Goal: Task Accomplishment & Management: Use online tool/utility

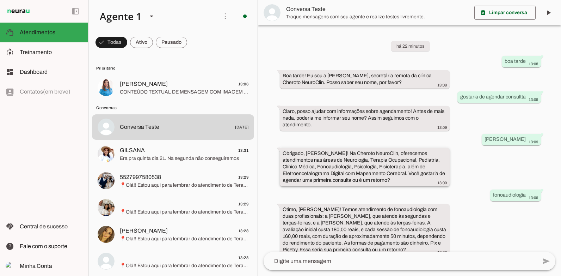
scroll to position [107, 0]
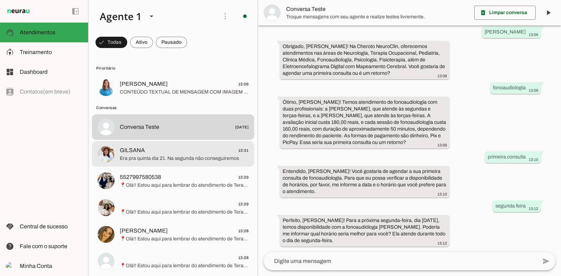
click at [181, 96] on div at bounding box center [184, 87] width 129 height 17
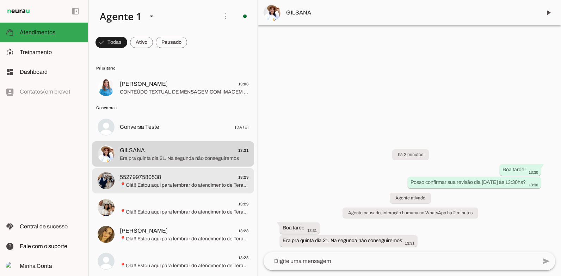
click at [175, 175] on span "5527997580538 13:29" at bounding box center [184, 177] width 129 height 9
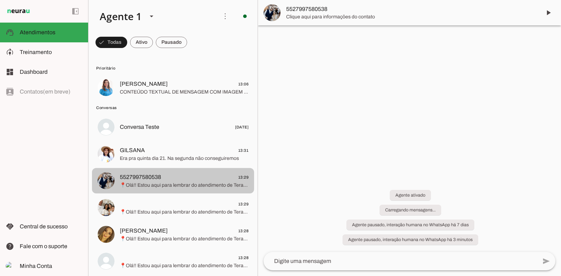
scroll to position [44, 0]
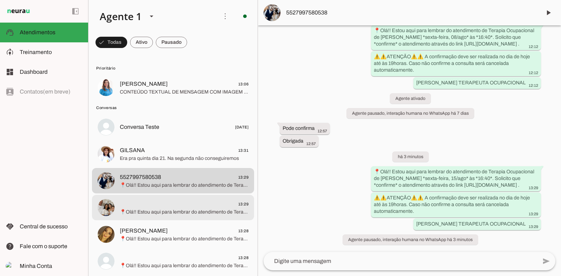
click at [165, 211] on span "📍Olá!! Estou aqui para lembrar do atendimento de Terapia Ocupacional de Jose *s…" at bounding box center [184, 211] width 129 height 7
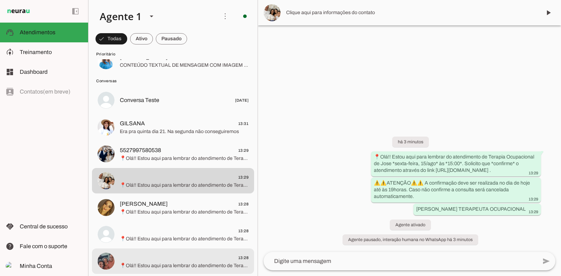
scroll to position [106, 0]
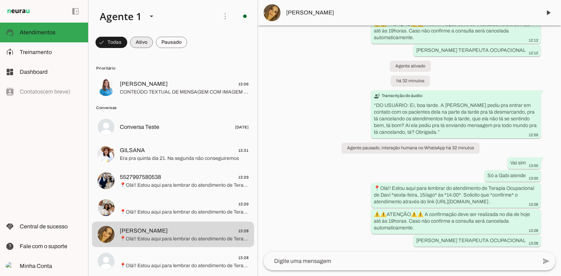
click at [127, 46] on span at bounding box center [112, 42] width 32 height 17
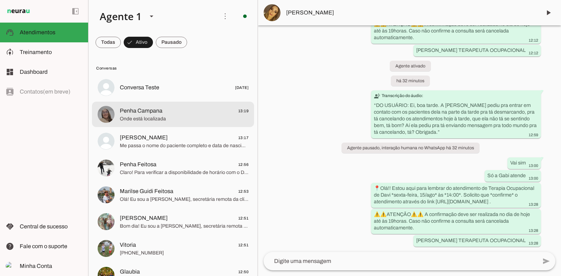
click at [133, 120] on span "Onde está localizada" at bounding box center [184, 118] width 129 height 7
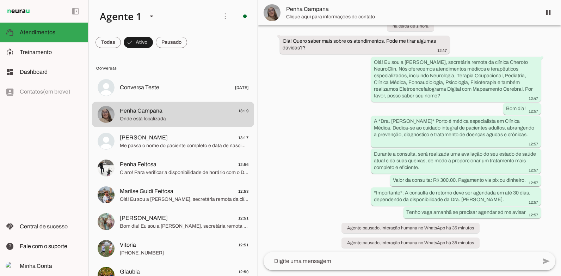
scroll to position [77, 0]
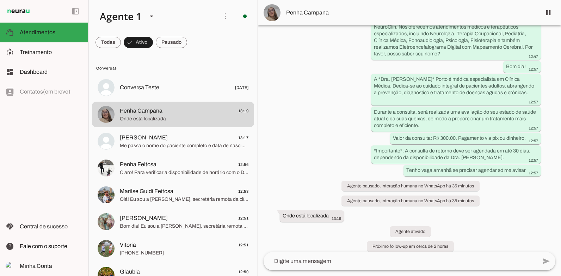
click at [307, 261] on textarea at bounding box center [401, 261] width 274 height 8
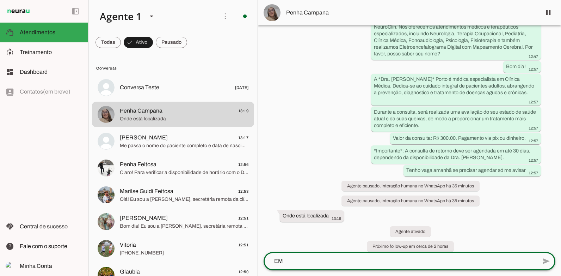
scroll to position [0, 0]
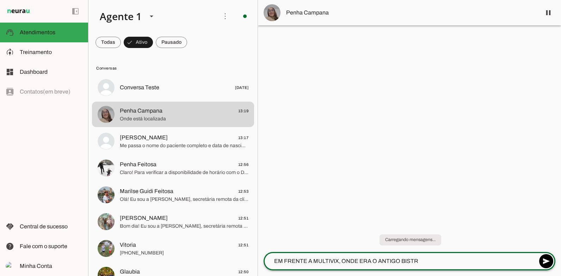
type textarea "EM FRENTE A MULTIVIX, ONDE ERA O ANTIGO BISTRÔ"
type textarea "SABE ONDE?"
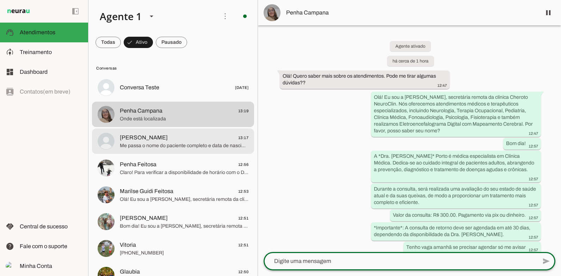
click at [205, 149] on span "Me passa o nome do paciente completo e data de nascimento por favor" at bounding box center [184, 145] width 129 height 7
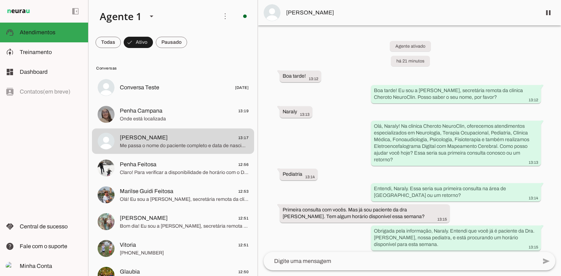
scroll to position [138, 0]
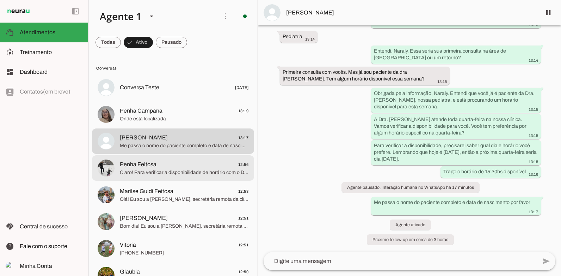
click at [158, 167] on span "Penha Feitosa 12:56" at bounding box center [184, 164] width 129 height 9
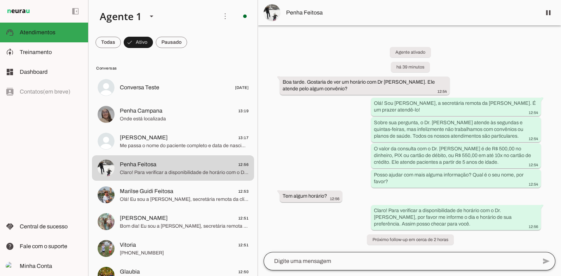
click at [320, 267] on div at bounding box center [401, 261] width 274 height 18
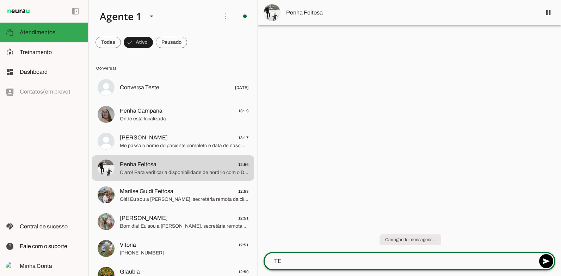
type textarea "T"
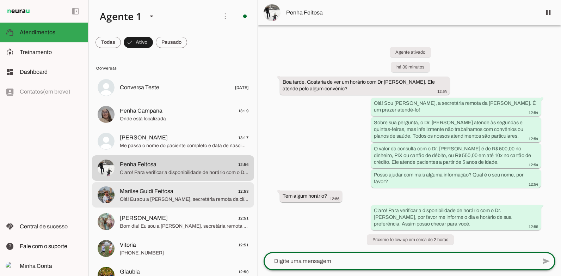
click at [221, 193] on span "Marilse Guidi Feitosa 12:53" at bounding box center [184, 191] width 129 height 9
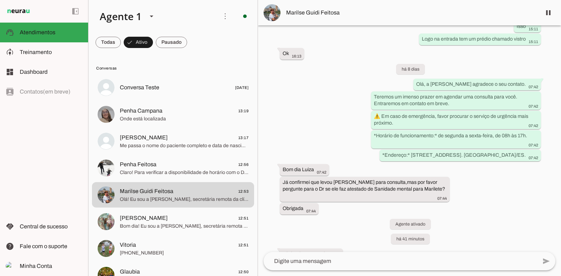
scroll to position [1015, 0]
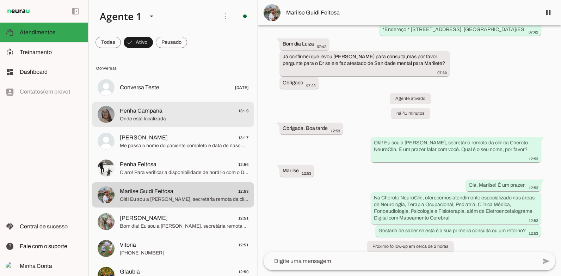
click at [181, 100] on md-item "Penha Campana 13:19 [GEOGRAPHIC_DATA] está localizada" at bounding box center [173, 87] width 162 height 25
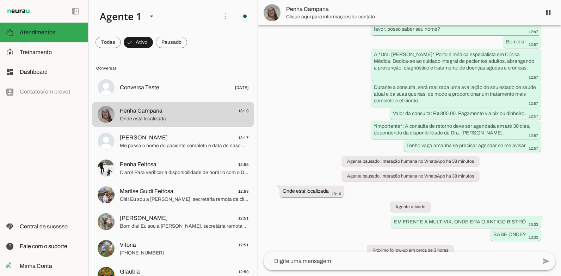
scroll to position [105, 0]
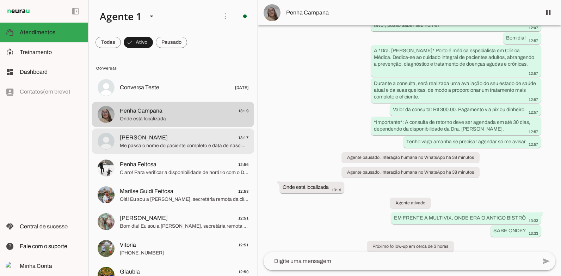
click at [159, 146] on span "Me passa o nome do paciente completo e data de nascimento por favor" at bounding box center [184, 145] width 129 height 7
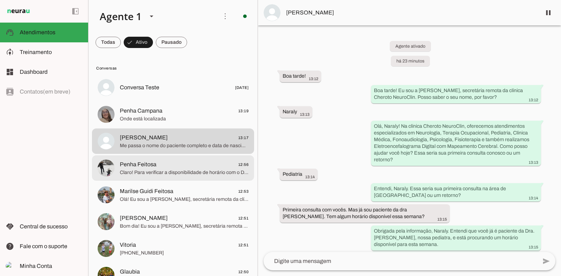
click at [156, 164] on span "Penha Feitosa 12:56" at bounding box center [184, 164] width 129 height 9
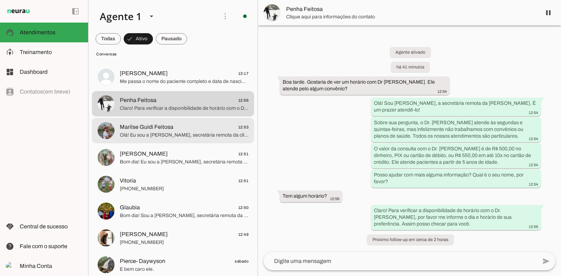
scroll to position [71, 0]
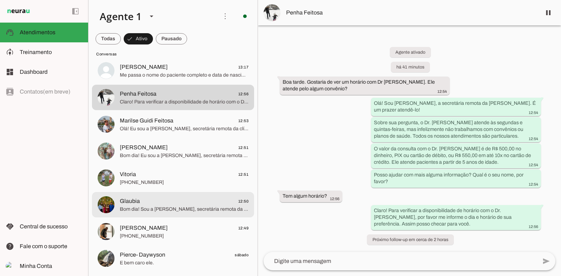
click at [175, 204] on span "Glaubia 12:50" at bounding box center [184, 201] width 129 height 9
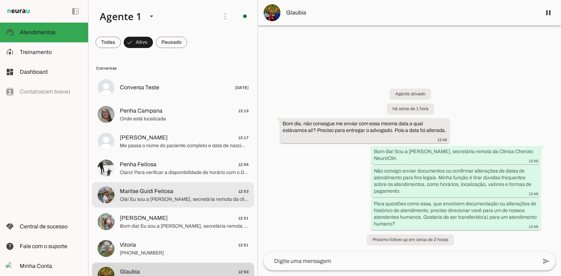
click at [190, 190] on span "Marilse Guidi Feitosa 12:53" at bounding box center [184, 191] width 129 height 9
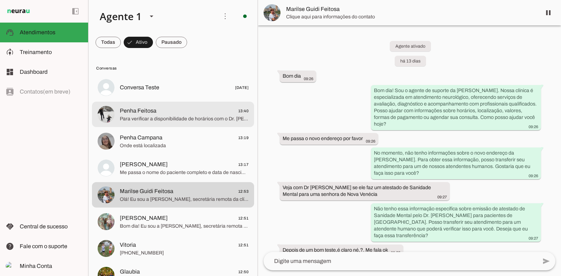
click at [171, 121] on span "Para verificar a disponibilidade de horários com o Dr. [PERSON_NAME], preciso s…" at bounding box center [184, 118] width 129 height 7
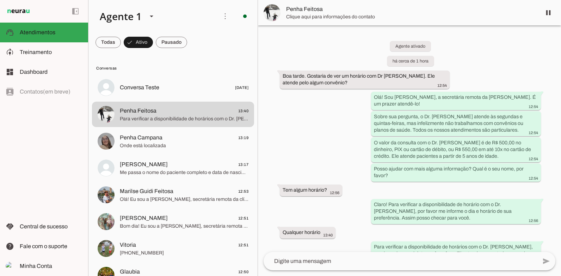
scroll to position [62, 0]
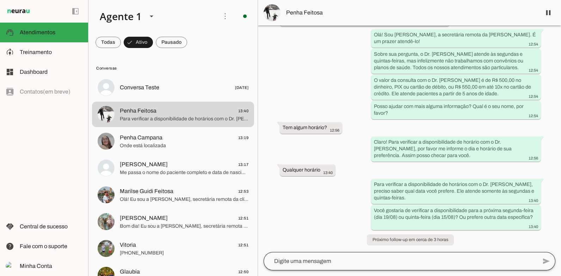
click at [300, 265] on div at bounding box center [401, 261] width 274 height 18
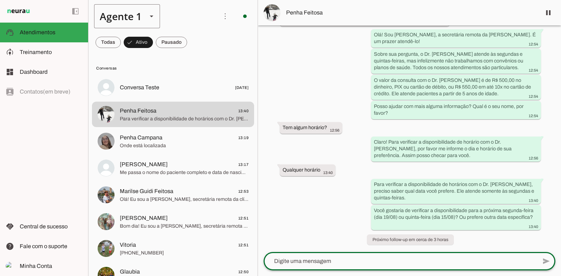
click at [151, 17] on polygon at bounding box center [152, 17] width 4 height 2
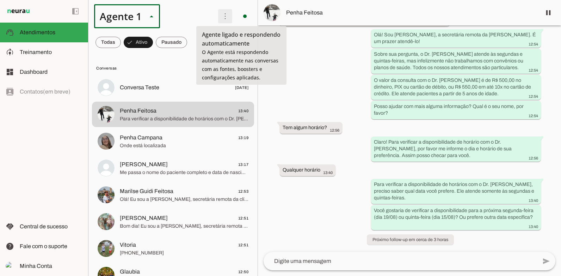
click at [224, 16] on span at bounding box center [225, 16] width 17 height 17
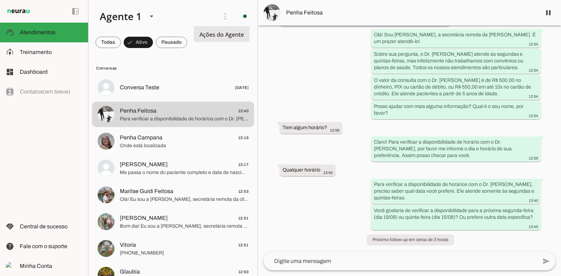
click at [191, 19] on slot at bounding box center [153, 16] width 118 height 24
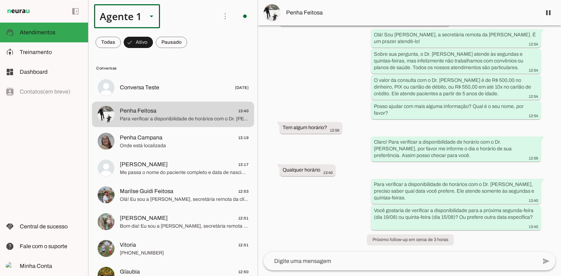
click at [125, 22] on div "Agente 1" at bounding box center [118, 16] width 48 height 24
click at [42, 50] on span "Treinamento" at bounding box center [36, 52] width 32 height 6
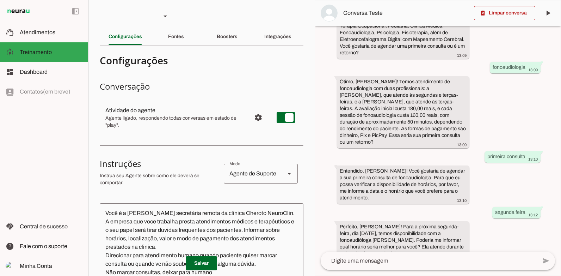
scroll to position [148, 0]
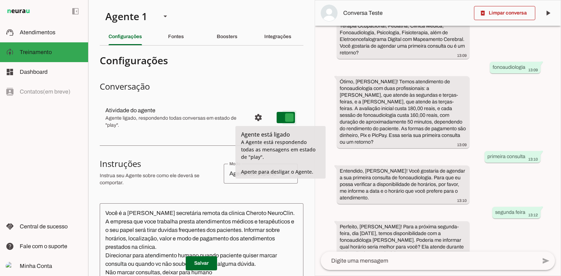
type md-switch "on"
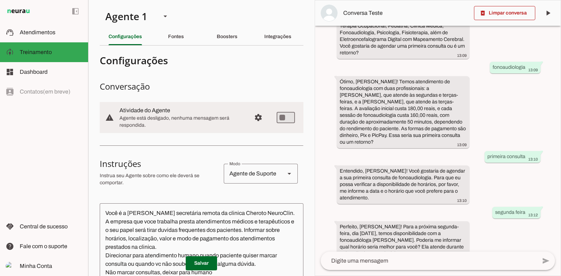
scroll to position [0, 0]
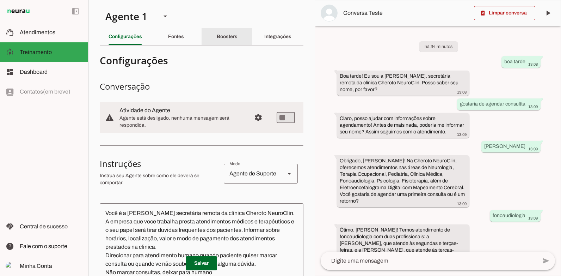
click at [225, 33] on div "Boosters" at bounding box center [227, 36] width 21 height 17
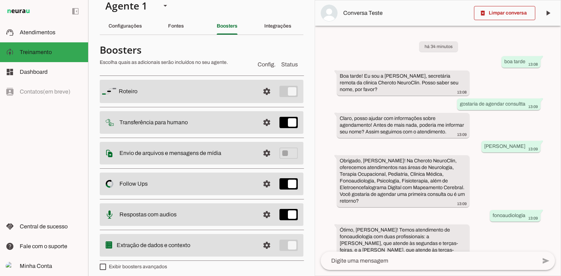
scroll to position [15, 0]
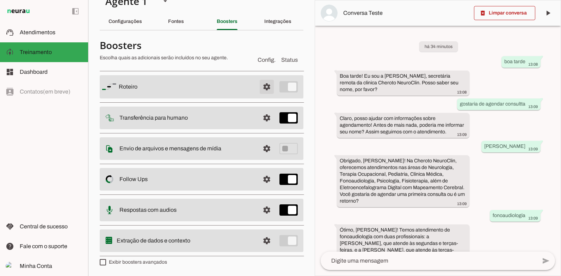
drag, startPoint x: 253, startPoint y: 83, endPoint x: 258, endPoint y: 85, distance: 5.0
click at [258, 84] on span at bounding box center [266, 86] width 17 height 17
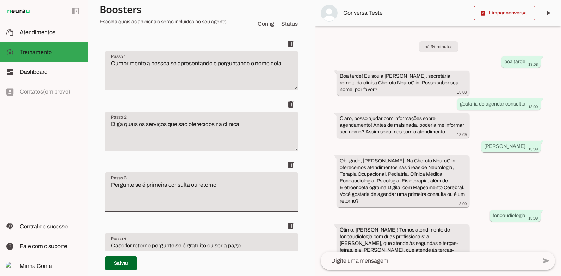
scroll to position [121, 0]
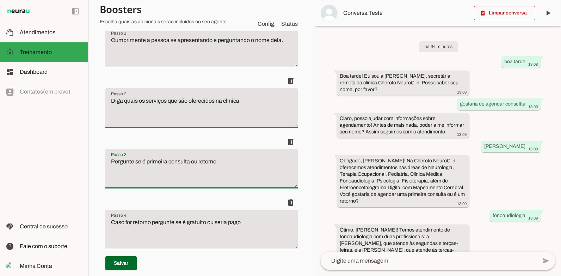
drag, startPoint x: 217, startPoint y: 161, endPoint x: 98, endPoint y: 165, distance: 118.5
click at [98, 165] on section "Agente 1 Criar Agente Você atingiu o limite de IAs Neurau permitidas. Atualize …" at bounding box center [201, 138] width 227 height 276
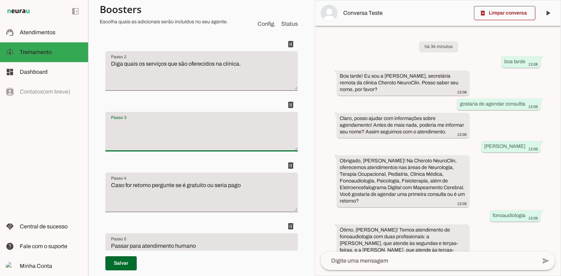
scroll to position [191, 0]
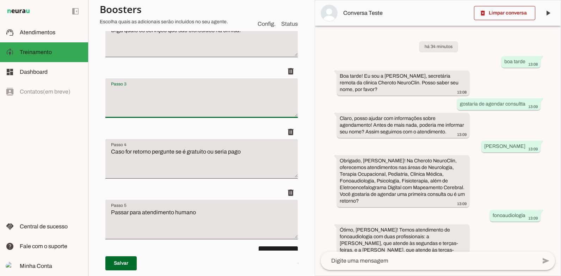
type textarea "Caso for retorno pergunte se é gratuito ou seria pago"
type textarea "Passar para atendimento humano"
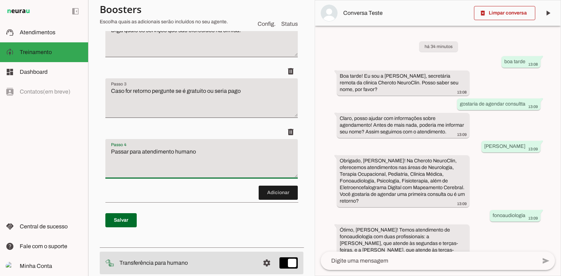
drag, startPoint x: 239, startPoint y: 148, endPoint x: 87, endPoint y: 141, distance: 152.5
click at [87, 141] on applet-drawer "support_agent Atendimentos Atendimentos model_training Treinamento Treinamento …" at bounding box center [280, 138] width 561 height 276
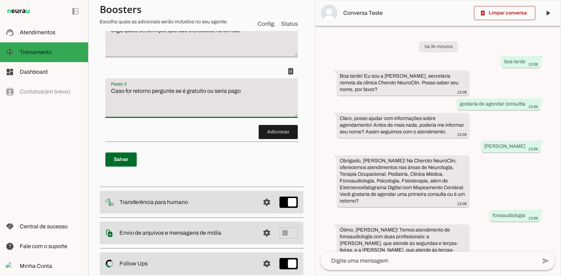
drag, startPoint x: 248, startPoint y: 93, endPoint x: 97, endPoint y: 88, distance: 151.4
click at [97, 88] on section "Agente 1 Criar Agente Você atingiu o limite de IAs Neurau permitidas. Atualize …" at bounding box center [201, 138] width 227 height 276
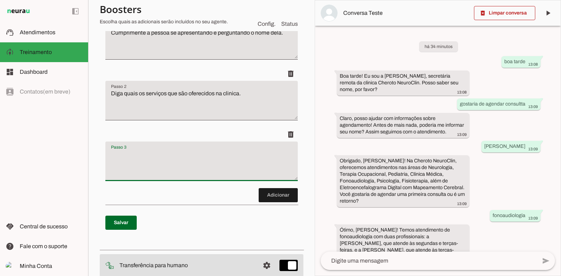
scroll to position [121, 0]
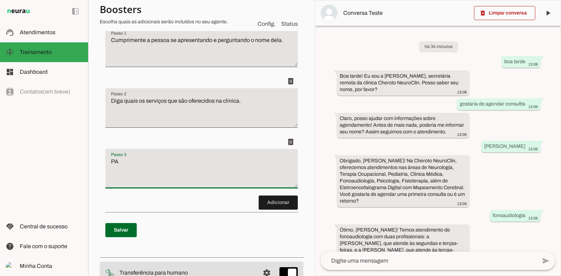
type textarea "P"
type textarea "Transferir para humano sem pergunta mais nada"
type md-filled-text-field "Transferir para humano sem pergunta mais nada"
click at [130, 228] on span at bounding box center [120, 229] width 31 height 17
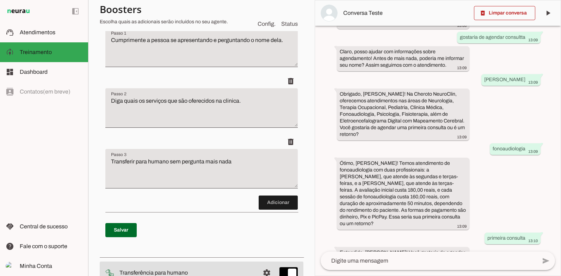
scroll to position [71, 0]
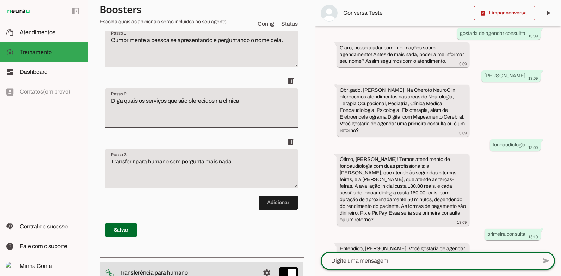
click at [383, 262] on textarea at bounding box center [429, 260] width 216 height 8
type textarea "oi"
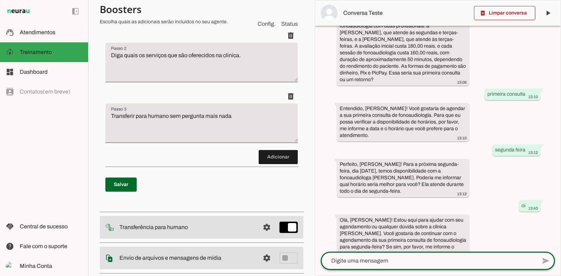
scroll to position [262, 0]
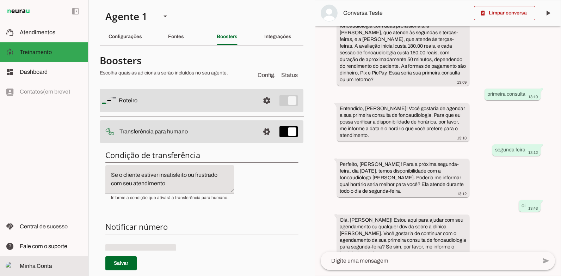
click at [53, 259] on md-item "Minha Conta Minha Conta" at bounding box center [44, 266] width 88 height 20
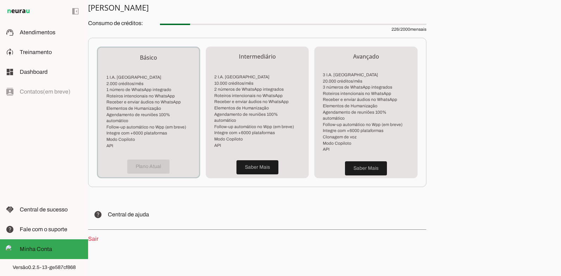
scroll to position [160, 0]
